Goal: Task Accomplishment & Management: Complete application form

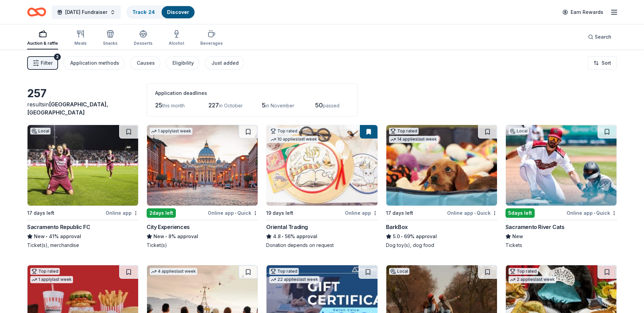
scroll to position [34, 0]
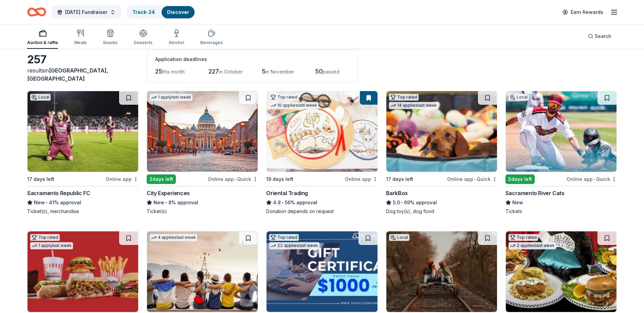
click at [562, 131] on img at bounding box center [561, 131] width 111 height 81
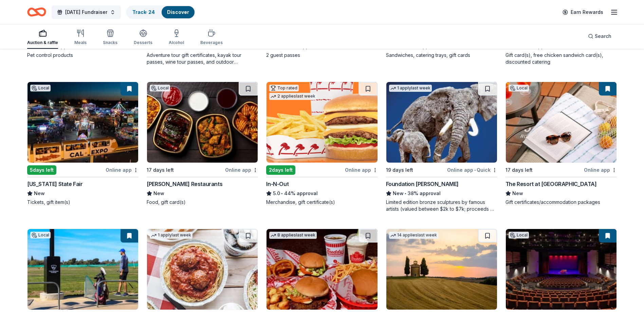
scroll to position [475, 0]
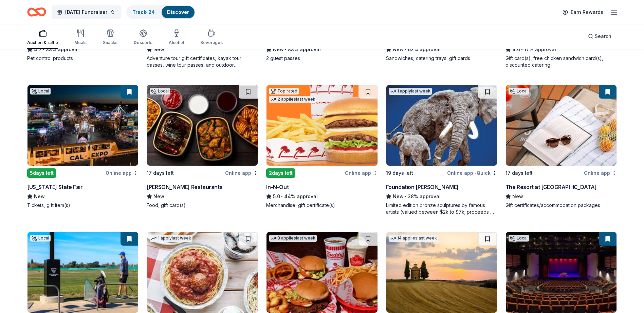
click at [571, 117] on img at bounding box center [561, 125] width 111 height 81
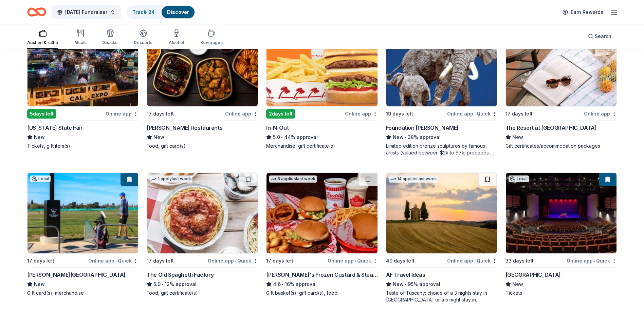
scroll to position [577, 0]
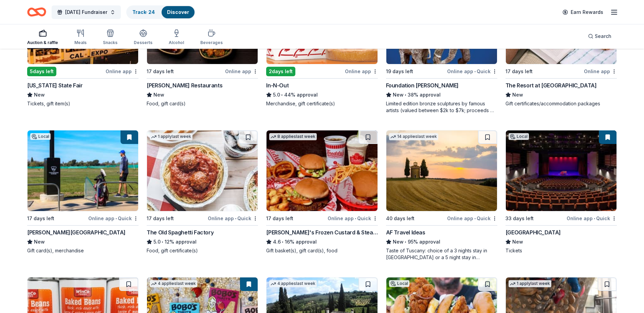
click at [563, 167] on img at bounding box center [561, 171] width 111 height 81
click at [566, 168] on img at bounding box center [561, 171] width 111 height 81
click at [332, 191] on img at bounding box center [321, 171] width 111 height 81
click at [225, 172] on img at bounding box center [202, 171] width 111 height 81
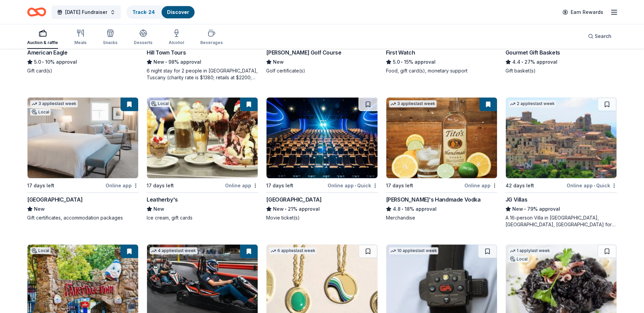
scroll to position [1052, 0]
click at [220, 146] on img at bounding box center [202, 137] width 111 height 81
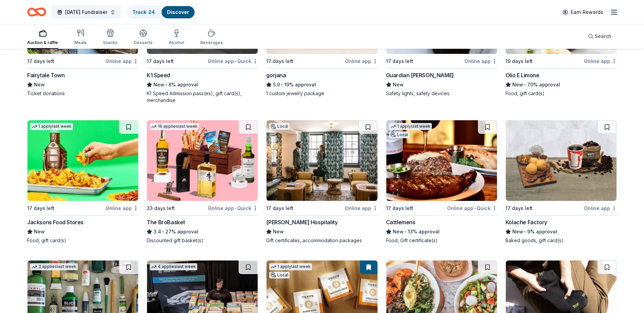
scroll to position [1357, 0]
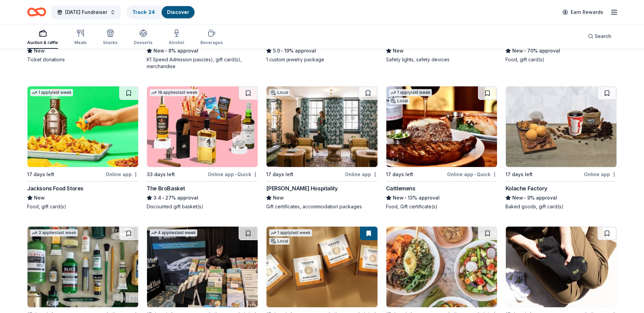
click at [450, 124] on img at bounding box center [441, 127] width 111 height 81
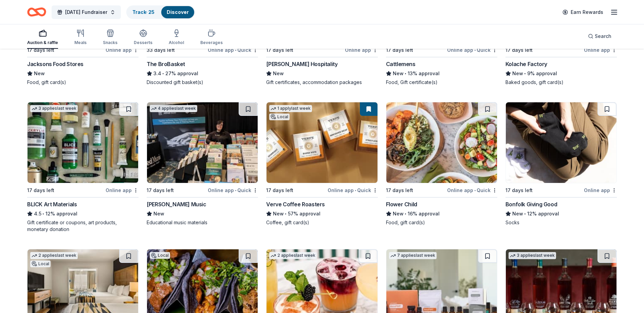
scroll to position [1493, 0]
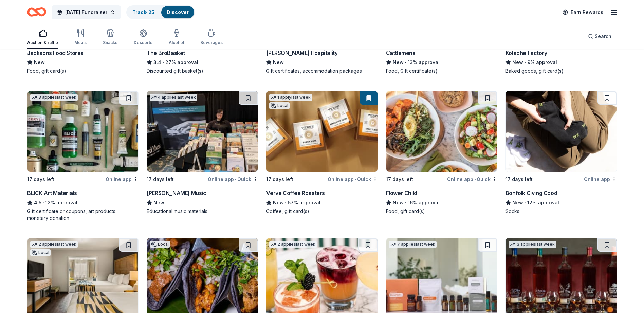
click at [336, 146] on img at bounding box center [321, 131] width 111 height 81
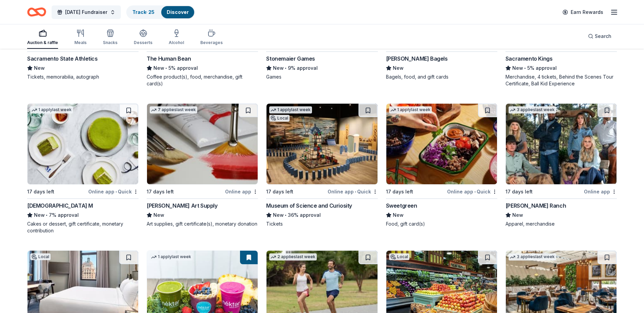
scroll to position [1934, 0]
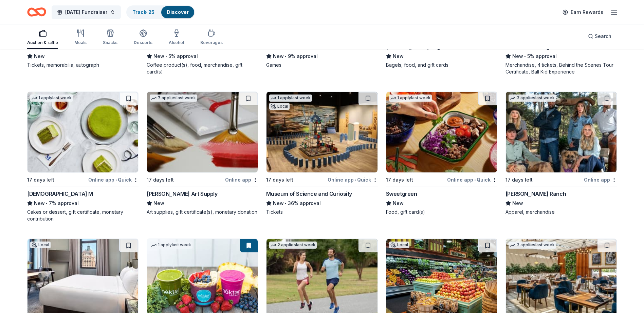
click at [301, 146] on img at bounding box center [321, 132] width 111 height 81
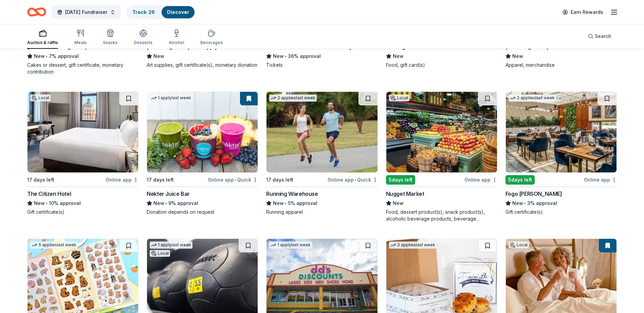
scroll to position [2070, 0]
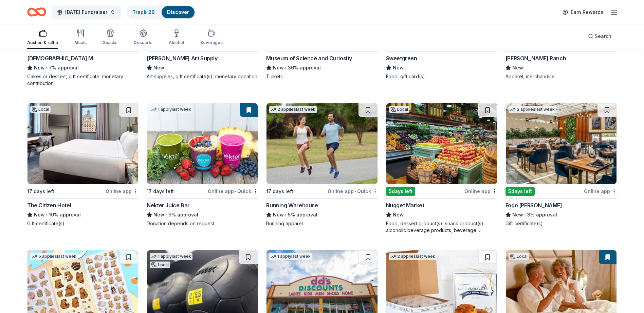
click at [322, 154] on img at bounding box center [321, 143] width 111 height 81
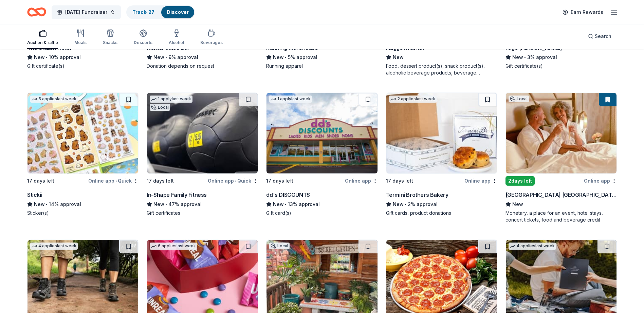
scroll to position [2239, 0]
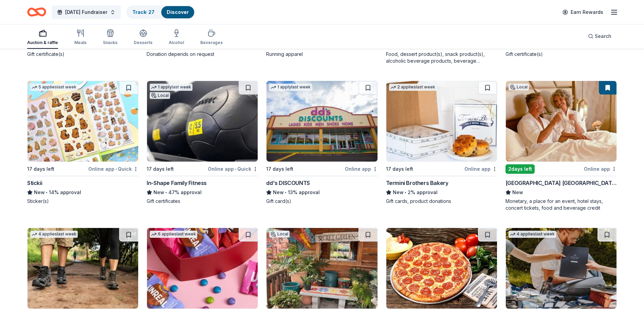
click at [191, 124] on img at bounding box center [202, 121] width 111 height 81
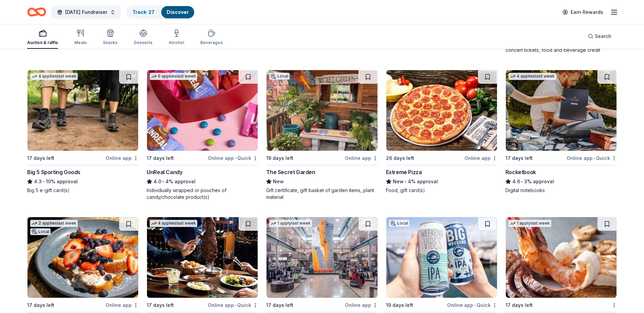
scroll to position [2409, 0]
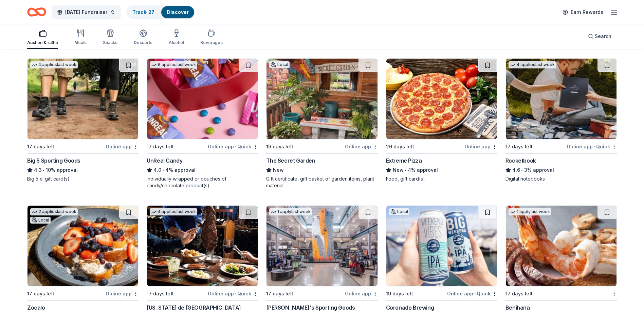
click at [315, 107] on img at bounding box center [321, 99] width 111 height 81
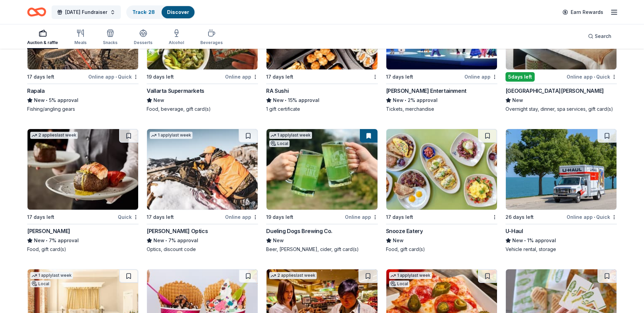
scroll to position [2782, 0]
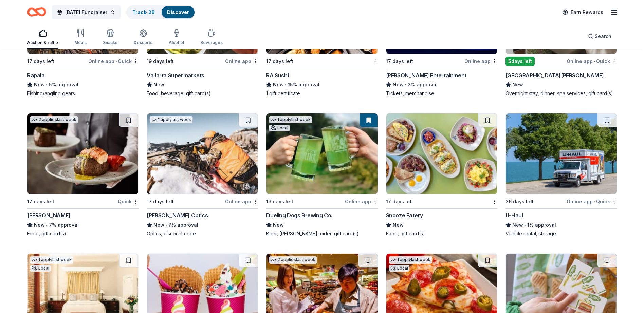
click at [91, 151] on img at bounding box center [82, 154] width 111 height 81
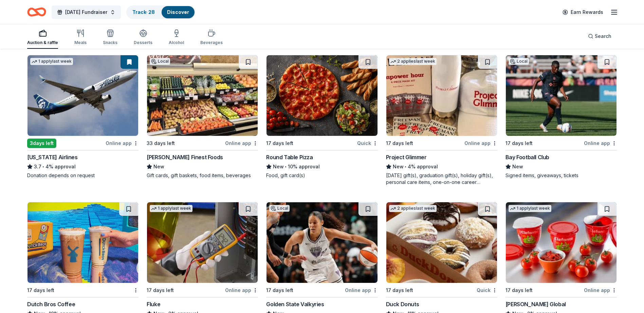
scroll to position [3087, 0]
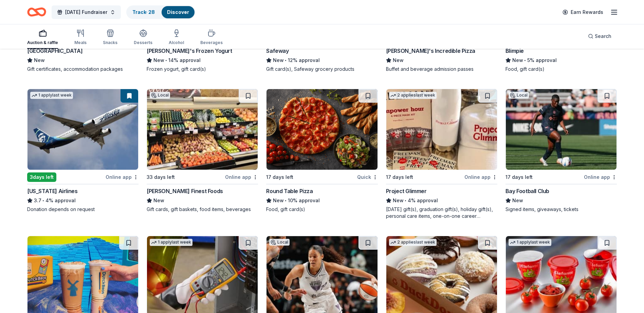
click at [417, 146] on img at bounding box center [441, 129] width 111 height 81
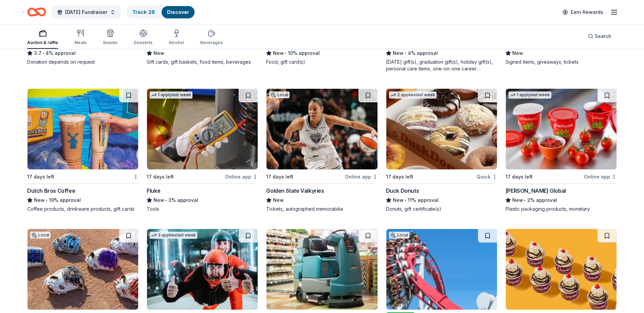
scroll to position [3223, 0]
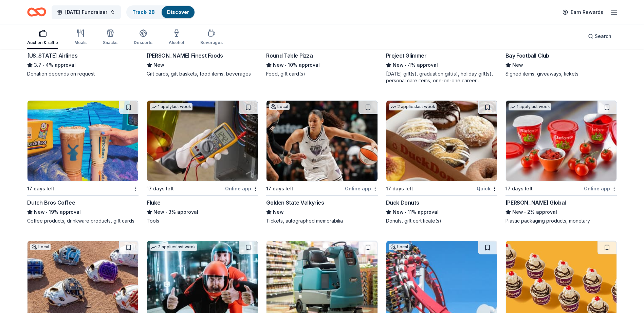
click at [93, 144] on img at bounding box center [82, 141] width 111 height 81
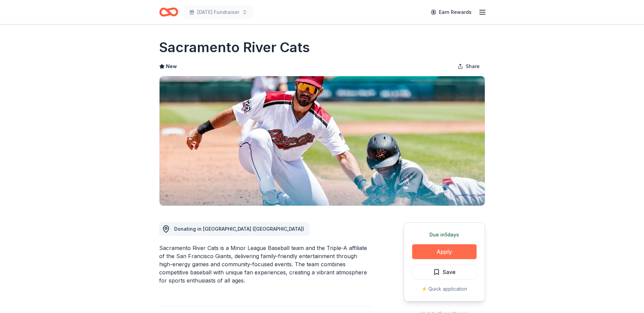
click at [439, 249] on button "Apply" at bounding box center [444, 252] width 64 height 15
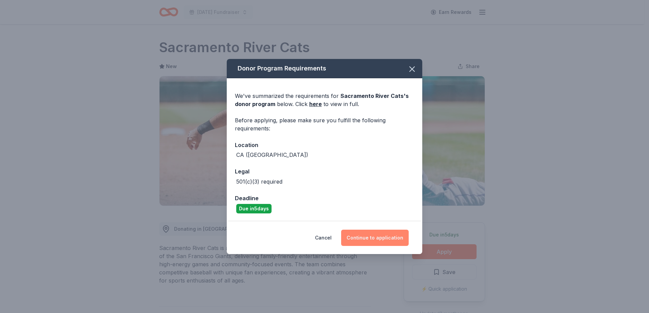
click at [373, 236] on button "Continue to application" at bounding box center [375, 238] width 68 height 16
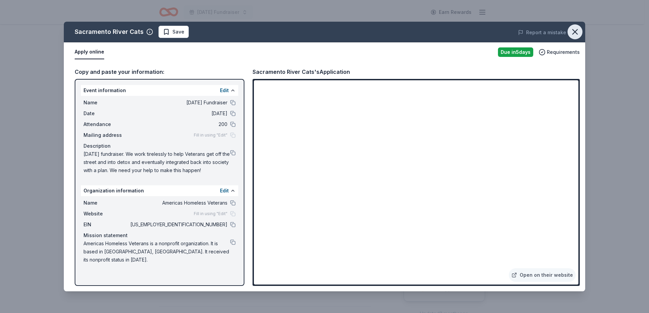
click at [573, 31] on icon "button" at bounding box center [574, 32] width 5 height 5
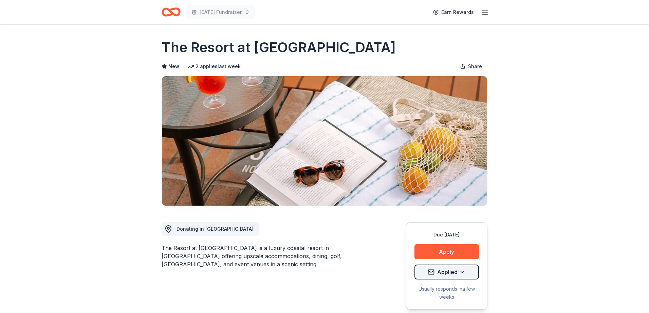
click at [441, 274] on html "[DATE] Fundraiser Earn Rewards Due [DATE] Share The Resort at [GEOGRAPHIC_DATA]…" at bounding box center [324, 156] width 649 height 313
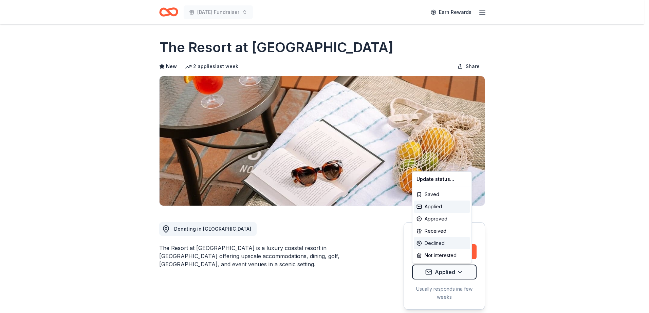
click at [432, 244] on div "Declined" at bounding box center [442, 243] width 56 height 12
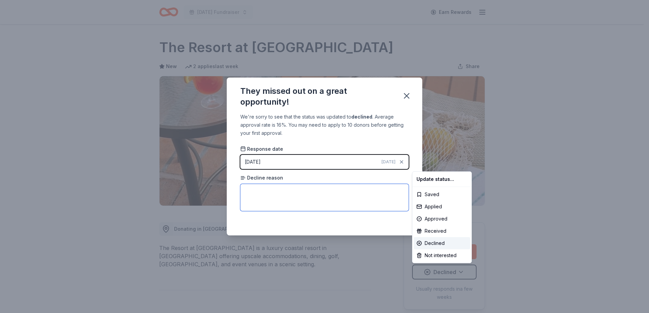
click at [250, 189] on html "Veterans Day Fundraiser Earn Rewards Due in 17 days Share The Resort at Pelican…" at bounding box center [324, 156] width 649 height 313
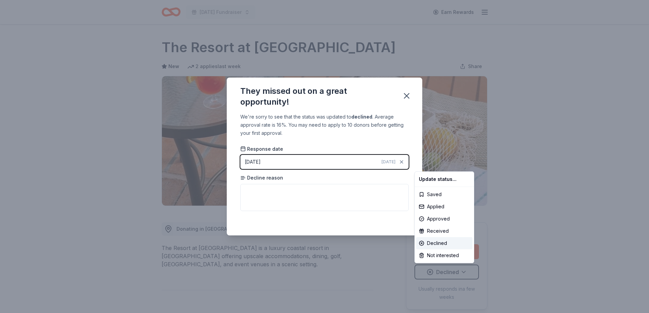
click at [268, 177] on html "Veterans Day Fundraiser Earn Rewards Due in 17 days Share The Resort at Pelican…" at bounding box center [324, 156] width 649 height 313
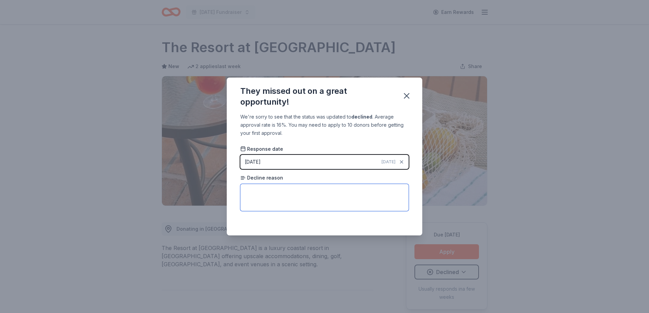
click at [257, 192] on textarea at bounding box center [324, 197] width 168 height 27
type textarea "too many applicants"
click at [404, 94] on icon "button" at bounding box center [406, 96] width 5 height 5
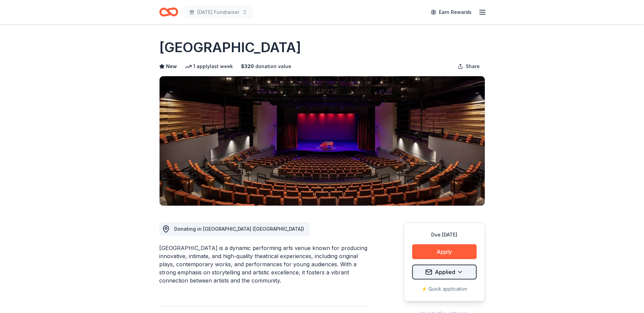
click at [440, 272] on html "Veterans Day Fundraiser Earn Rewards Due in 33 days Share B Street Theatre New …" at bounding box center [322, 156] width 644 height 313
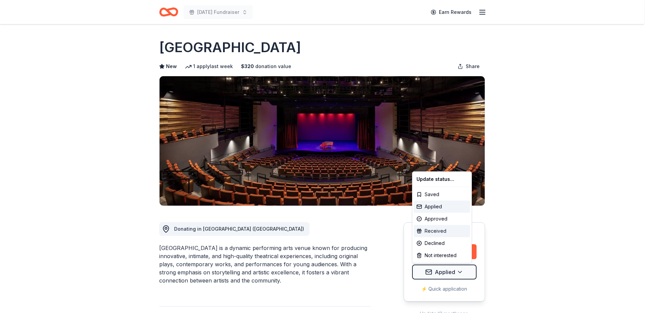
click at [437, 229] on div "Received" at bounding box center [442, 231] width 56 height 12
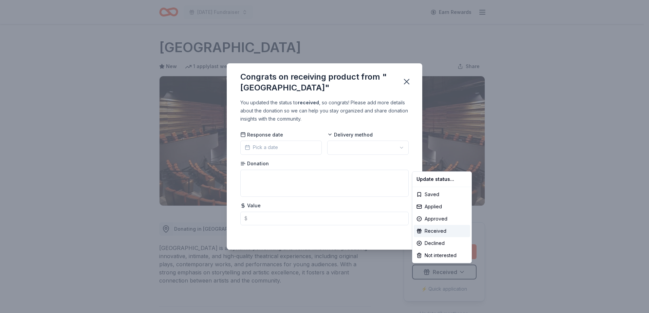
click at [275, 145] on html "Veterans Day Fundraiser Earn Rewards Due in 33 days Share B Street Theatre New …" at bounding box center [324, 156] width 649 height 313
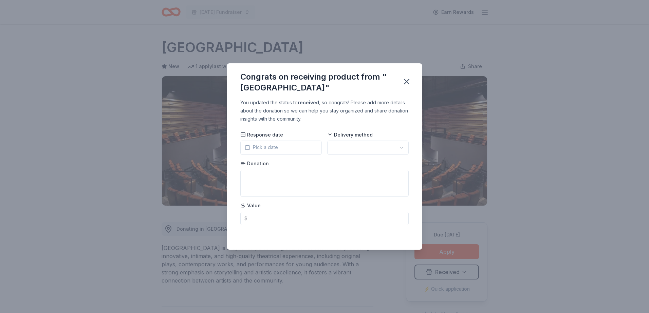
click at [261, 148] on span "Pick a date" at bounding box center [261, 148] width 33 height 8
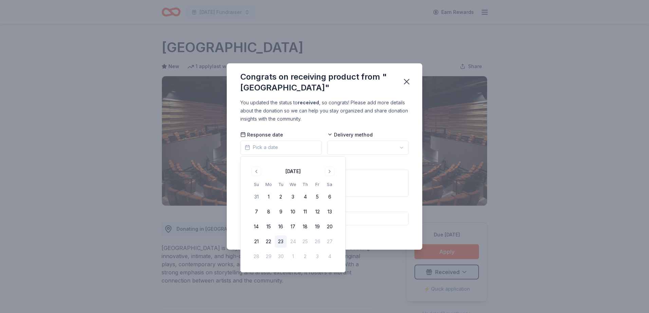
click at [279, 240] on button "23" at bounding box center [280, 242] width 12 height 12
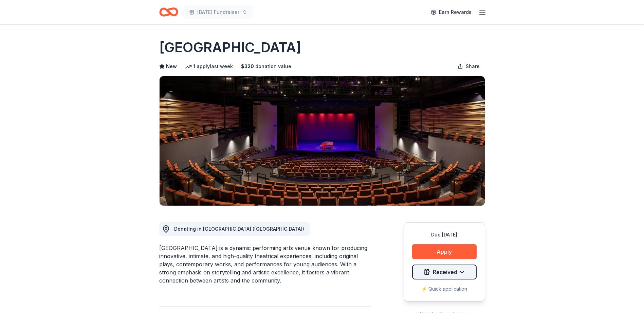
click at [446, 274] on html "[DATE] Fundraiser Earn Rewards Due [DATE] Share [GEOGRAPHIC_DATA] New 1 apply l…" at bounding box center [322, 156] width 644 height 313
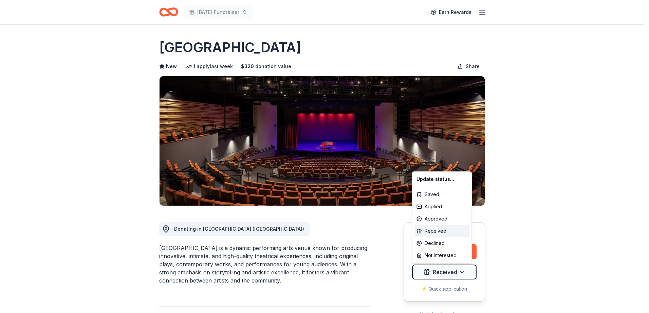
click at [445, 229] on div "Received" at bounding box center [442, 231] width 56 height 12
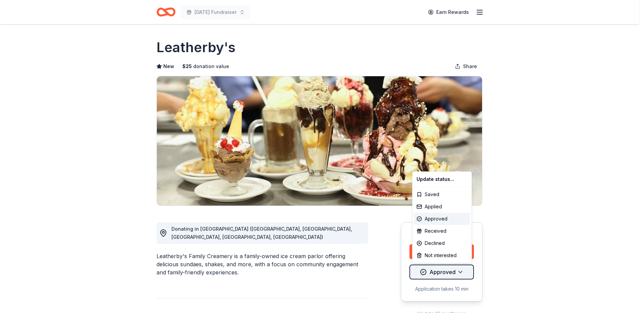
click at [449, 273] on html "Veterans Day Fundraiser Earn Rewards Due in 17 days Share Leatherby's New $ 25 …" at bounding box center [322, 156] width 644 height 313
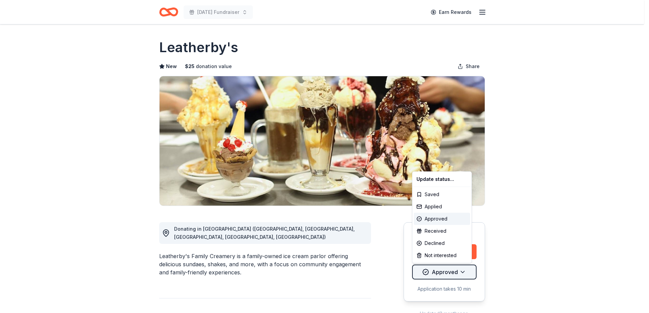
click at [449, 273] on html "Veterans Day Fundraiser Earn Rewards Due in 17 days Share Leatherby's New $ 25 …" at bounding box center [324, 156] width 649 height 313
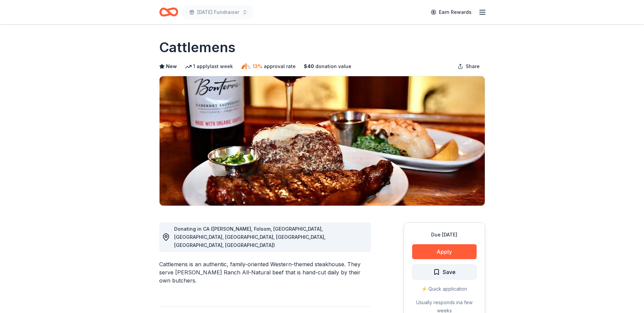
click at [433, 274] on span "Save" at bounding box center [444, 272] width 22 height 9
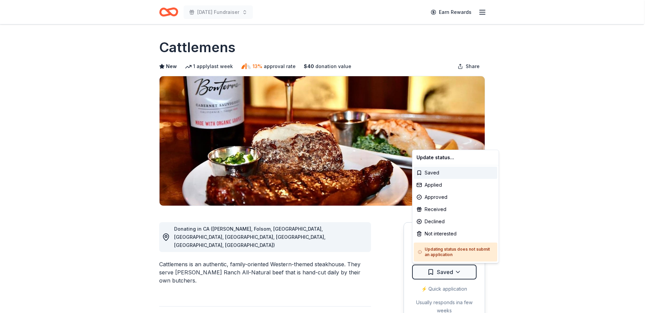
click at [433, 274] on html "[DATE] Fundraiser Earn Rewards Due [DATE] Share Cattlemens New 1 apply last wee…" at bounding box center [324, 156] width 649 height 313
click at [434, 211] on div "Received" at bounding box center [455, 210] width 83 height 12
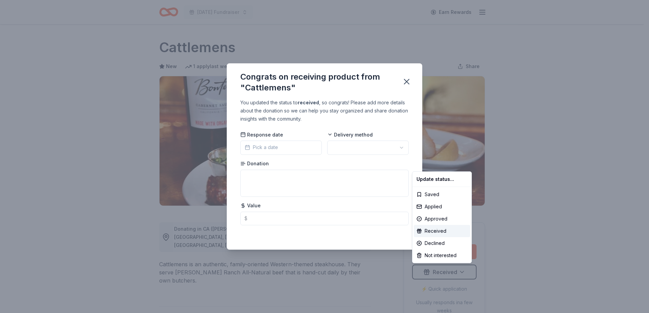
click at [248, 148] on html "Veterans Day Fundraiser Earn Rewards Due in 17 days Share Cattlemens New 1 appl…" at bounding box center [324, 156] width 649 height 313
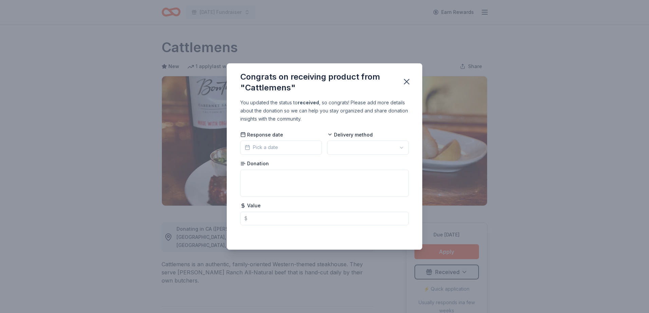
click at [248, 148] on icon "button" at bounding box center [247, 147] width 5 height 5
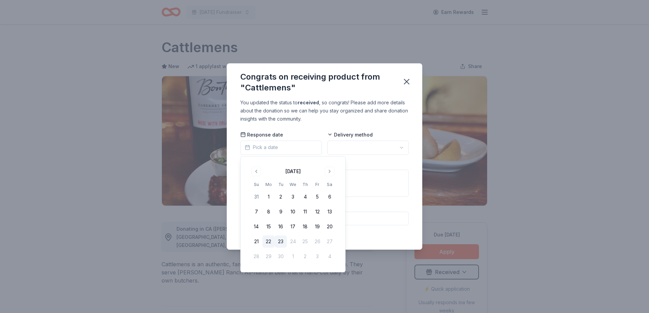
click at [269, 242] on button "22" at bounding box center [268, 242] width 12 height 12
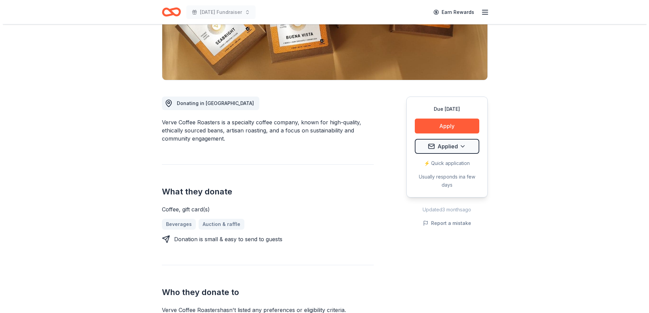
scroll to position [136, 0]
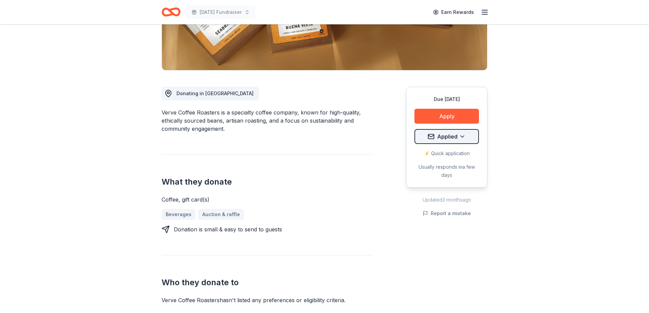
click at [445, 139] on html "[DATE] Fundraiser Earn Rewards Due [DATE] Share Verve Coffee Roasters New • 1 r…" at bounding box center [324, 20] width 649 height 313
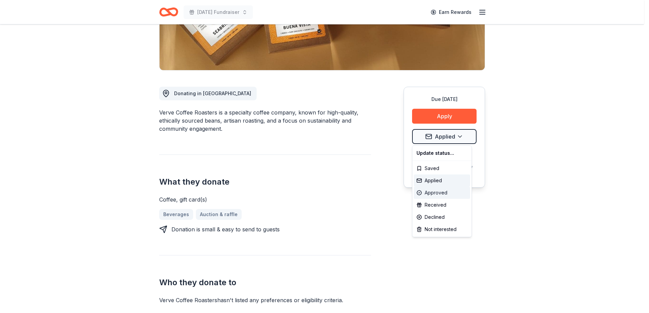
click at [445, 193] on div "Approved" at bounding box center [442, 193] width 56 height 12
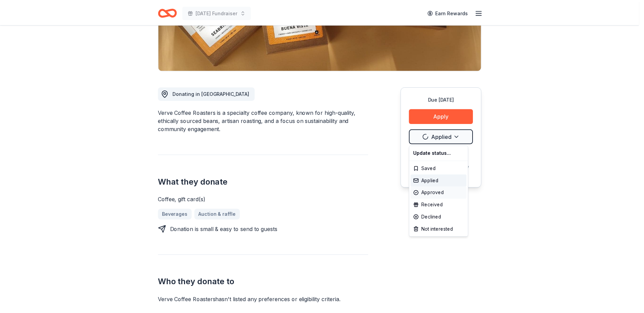
scroll to position [0, 0]
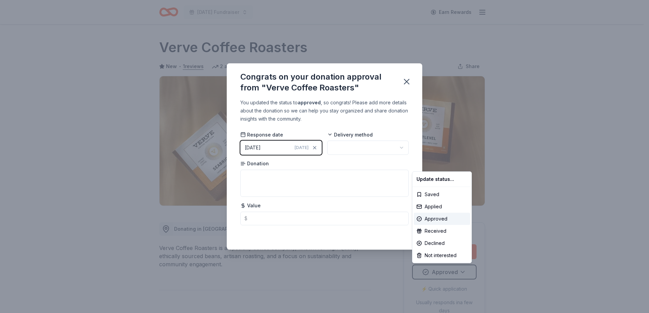
click at [345, 150] on html "Veterans Day Fundraiser Earn Rewards Due in 17 days Share Verve Coffee Roasters…" at bounding box center [324, 156] width 649 height 313
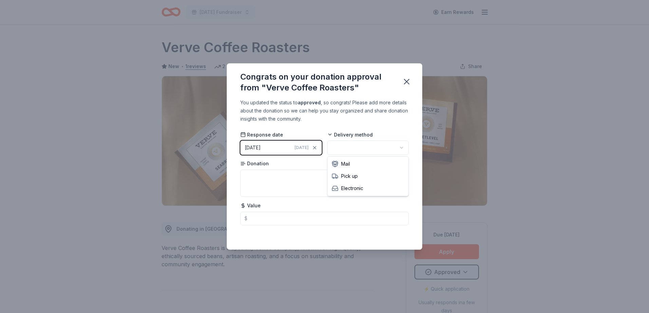
click at [345, 150] on html "Veterans Day Fundraiser Earn Rewards Due in 17 days Share Verve Coffee Roasters…" at bounding box center [324, 156] width 649 height 313
click at [246, 172] on textarea at bounding box center [324, 183] width 168 height 27
type textarea "coffee"
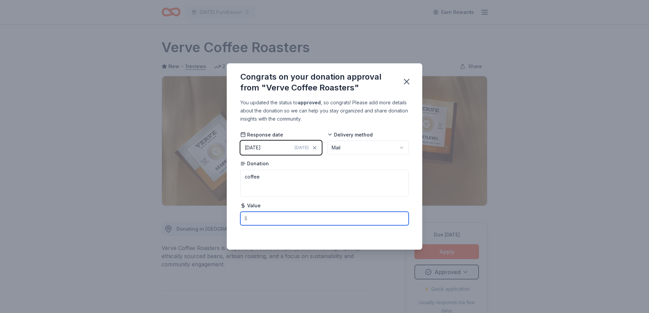
click at [253, 219] on input "text" at bounding box center [324, 219] width 168 height 14
type input "100.00"
click at [407, 81] on icon "button" at bounding box center [406, 81] width 5 height 5
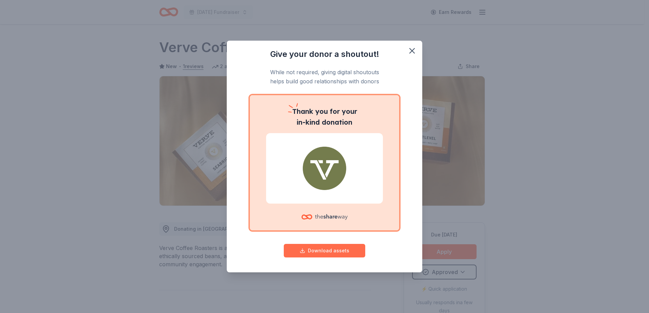
click at [326, 250] on button "Download assets" at bounding box center [324, 251] width 81 height 14
click at [410, 56] on button "button" at bounding box center [411, 50] width 15 height 15
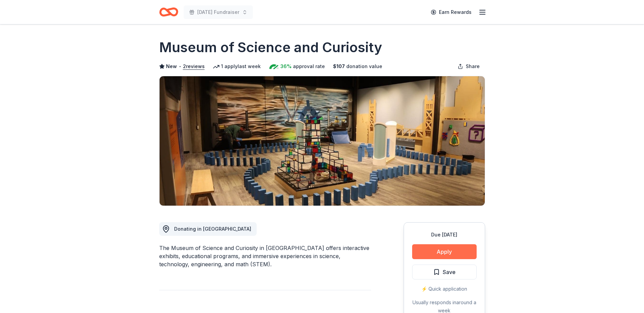
click at [428, 253] on button "Apply" at bounding box center [444, 252] width 64 height 15
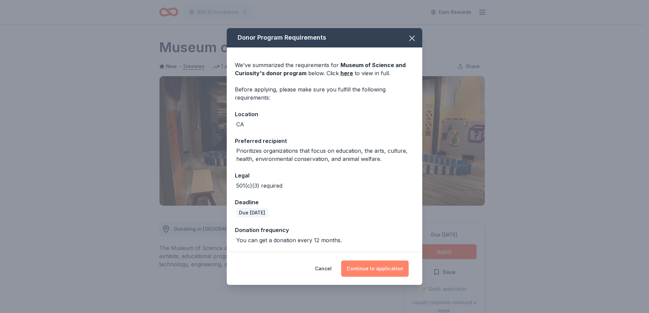
click at [373, 269] on button "Continue to application" at bounding box center [375, 269] width 68 height 16
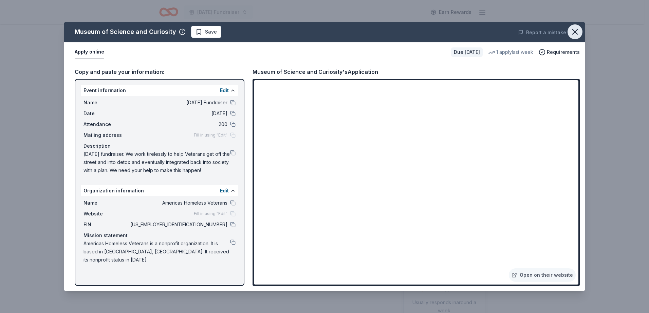
click at [577, 33] on icon "button" at bounding box center [574, 31] width 9 height 9
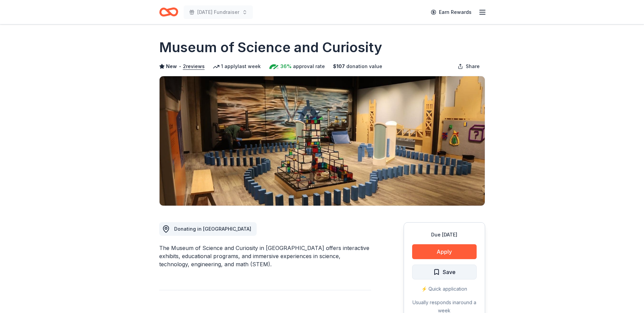
click at [436, 273] on span "Save" at bounding box center [444, 272] width 22 height 9
click at [436, 273] on html "Veterans Day Fundraiser Earn Rewards Due in 17 days Share Museum of Science and…" at bounding box center [322, 156] width 644 height 313
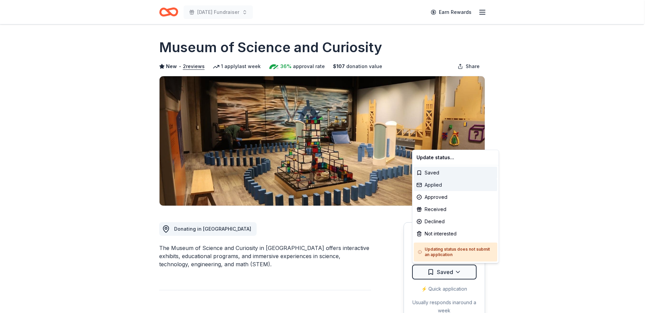
click at [432, 184] on div "Applied" at bounding box center [455, 185] width 83 height 12
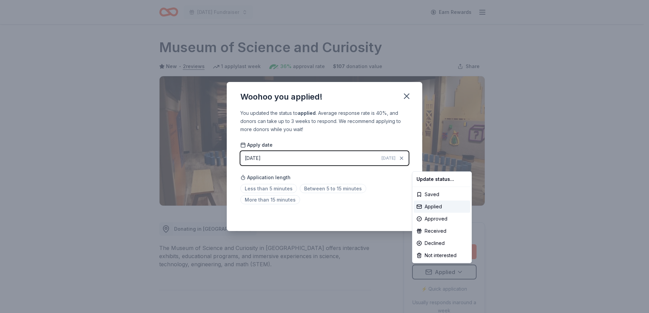
click at [276, 190] on html "Veterans Day Fundraiser Earn Rewards Due in 17 days Share Museum of Science and…" at bounding box center [324, 156] width 649 height 313
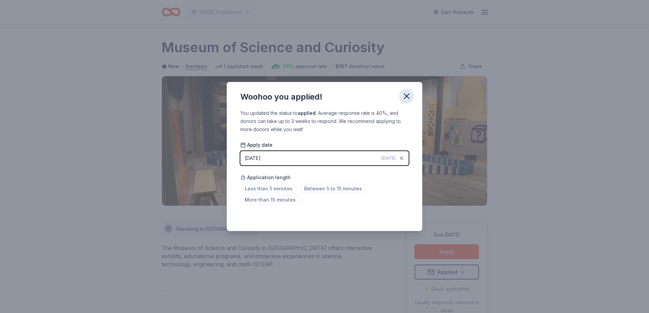
click at [402, 99] on icon "button" at bounding box center [406, 96] width 9 height 9
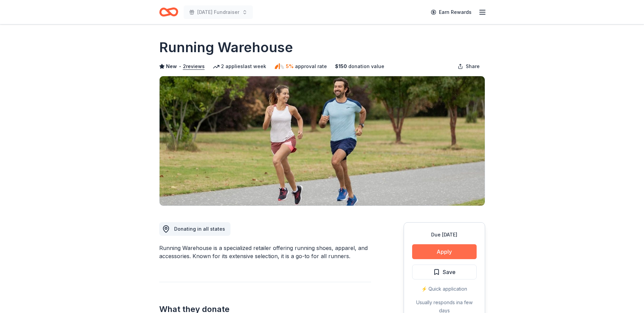
click at [424, 247] on button "Apply" at bounding box center [444, 252] width 64 height 15
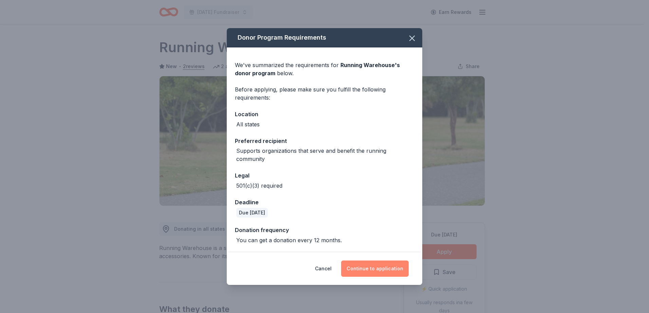
click at [378, 271] on button "Continue to application" at bounding box center [375, 269] width 68 height 16
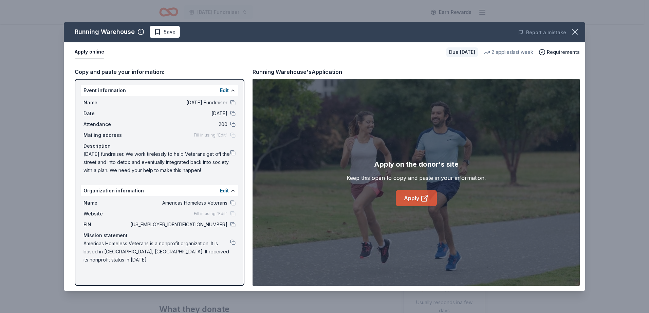
click at [419, 198] on link "Apply" at bounding box center [416, 198] width 41 height 16
drag, startPoint x: 575, startPoint y: 31, endPoint x: 568, endPoint y: 34, distance: 7.9
click at [573, 31] on icon "button" at bounding box center [574, 31] width 9 height 9
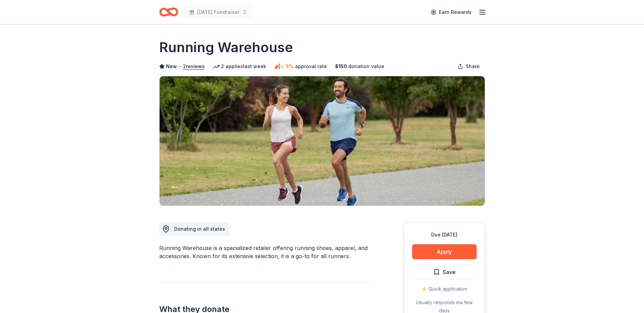
click at [449, 272] on span "Save" at bounding box center [448, 272] width 13 height 9
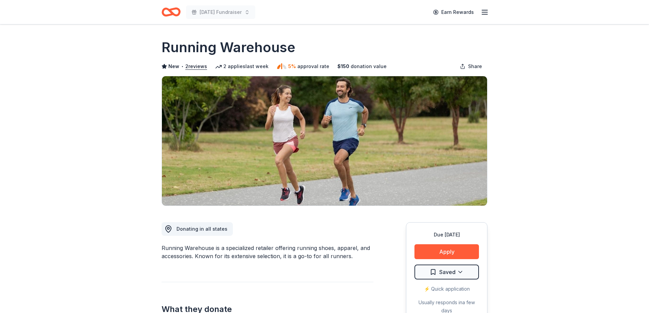
click at [448, 271] on html "[DATE] Fundraiser Earn Rewards Due [DATE] Share Running Warehouse New • 2 revie…" at bounding box center [324, 156] width 649 height 313
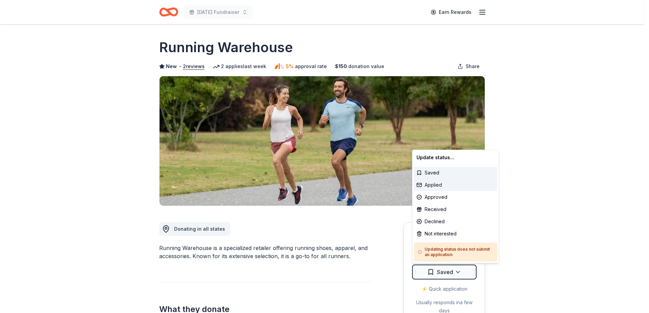
click at [436, 185] on div "Applied" at bounding box center [455, 185] width 83 height 12
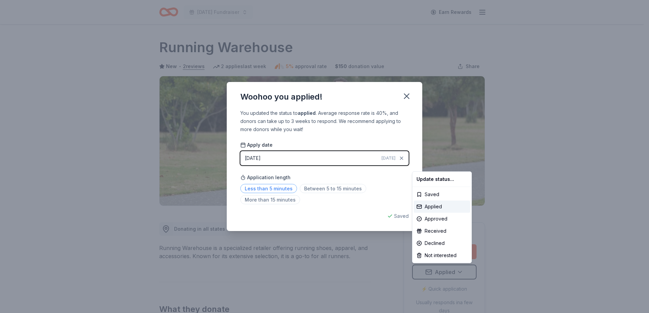
click at [273, 189] on html "Veterans Day Fundraiser Earn Rewards Due in 17 days Share Running Warehouse New…" at bounding box center [324, 156] width 649 height 313
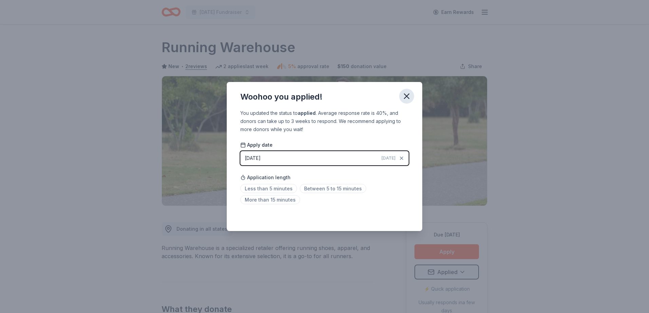
click at [401, 95] on button "button" at bounding box center [406, 96] width 15 height 15
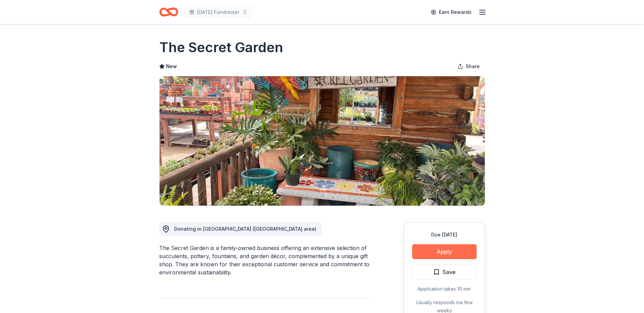
click at [453, 253] on button "Apply" at bounding box center [444, 252] width 64 height 15
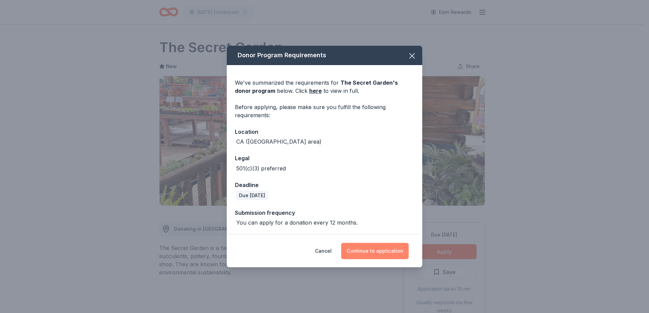
click at [373, 249] on button "Continue to application" at bounding box center [375, 251] width 68 height 16
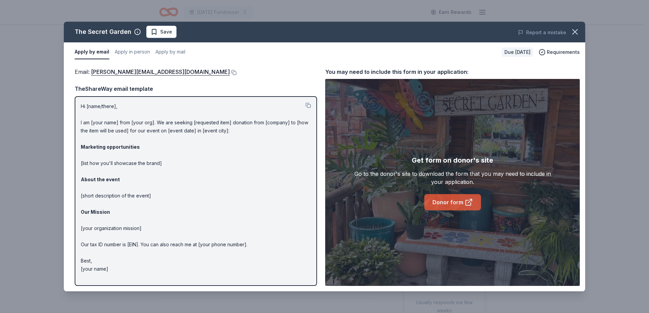
click at [453, 201] on link "Donor form" at bounding box center [452, 202] width 57 height 16
click at [230, 73] on button at bounding box center [233, 72] width 7 height 5
click at [574, 33] on icon "button" at bounding box center [574, 31] width 9 height 9
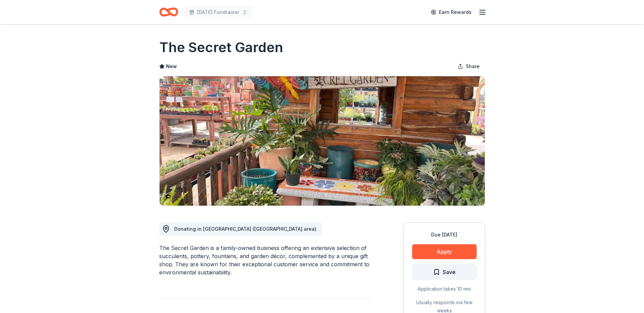
click at [447, 273] on span "Save" at bounding box center [448, 272] width 13 height 9
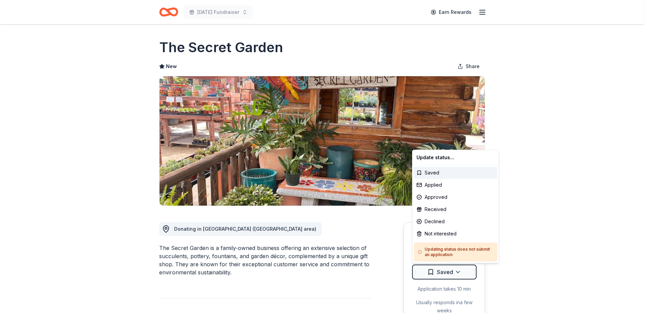
click at [447, 273] on html "Veterans Day Fundraiser Earn Rewards Due in 19 days Share The Secret Garden New…" at bounding box center [324, 156] width 649 height 313
click at [442, 186] on div "Applied" at bounding box center [455, 185] width 83 height 12
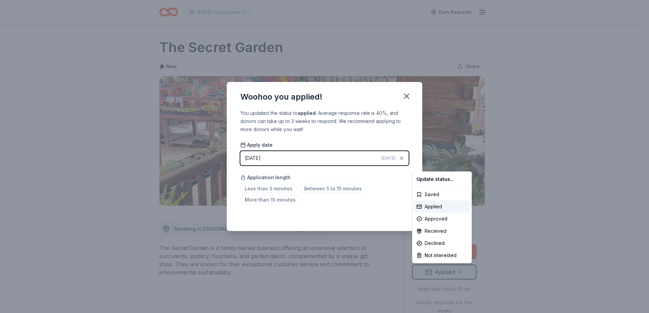
click at [285, 189] on html "Veterans Day Fundraiser Earn Rewards Due in 19 days Share The Secret Garden New…" at bounding box center [324, 156] width 649 height 313
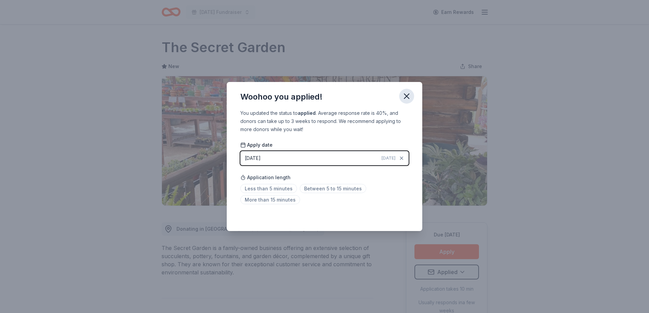
click at [404, 95] on icon "button" at bounding box center [406, 96] width 9 height 9
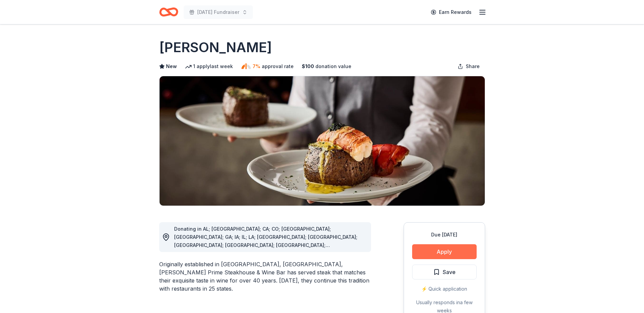
click at [439, 252] on button "Apply" at bounding box center [444, 252] width 64 height 15
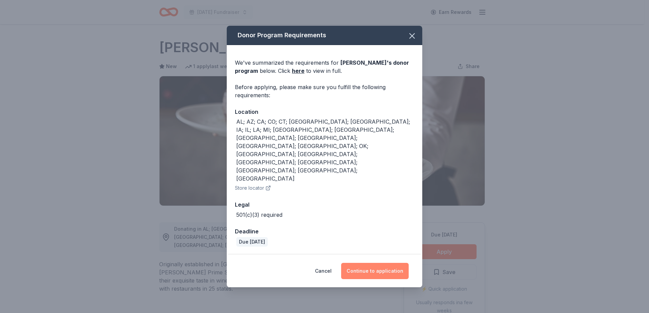
click at [365, 263] on button "Continue to application" at bounding box center [375, 271] width 68 height 16
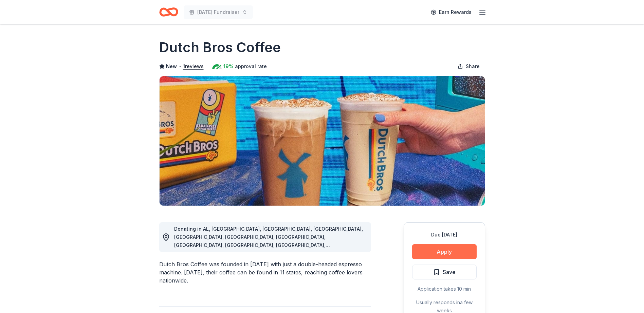
click at [431, 251] on button "Apply" at bounding box center [444, 252] width 64 height 15
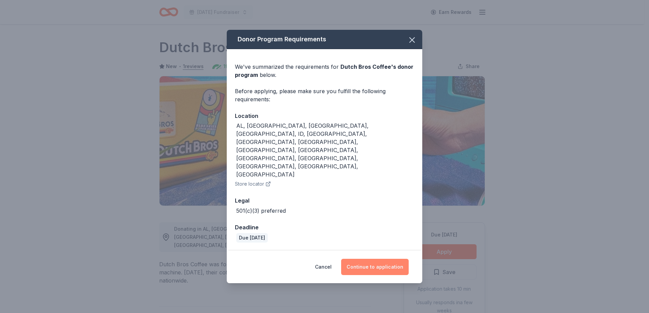
click at [362, 259] on button "Continue to application" at bounding box center [375, 267] width 68 height 16
